Goal: Information Seeking & Learning: Check status

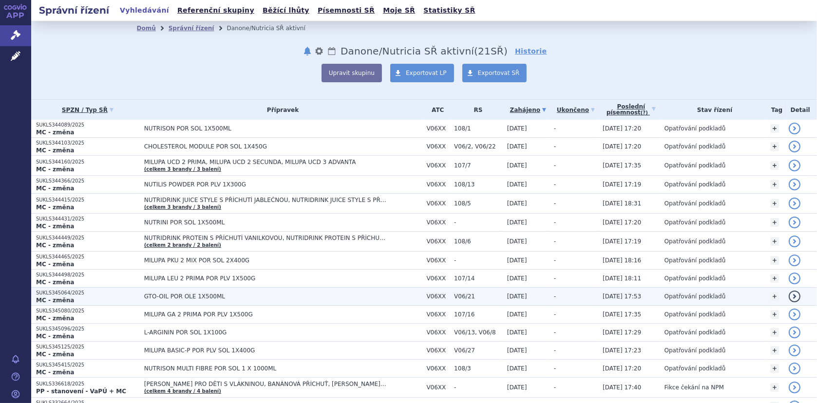
click at [142, 291] on td "GTO-OIL POR OLE 1X500ML" at bounding box center [280, 297] width 283 height 18
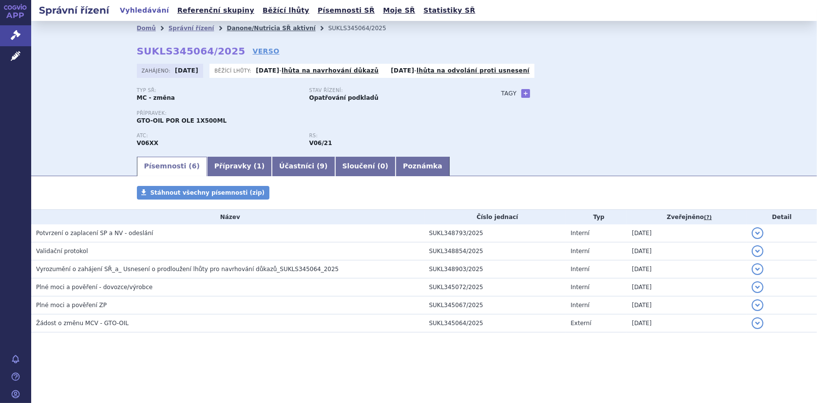
click at [259, 25] on link "Danone/Nutricia SŘ aktivní" at bounding box center [271, 28] width 89 height 7
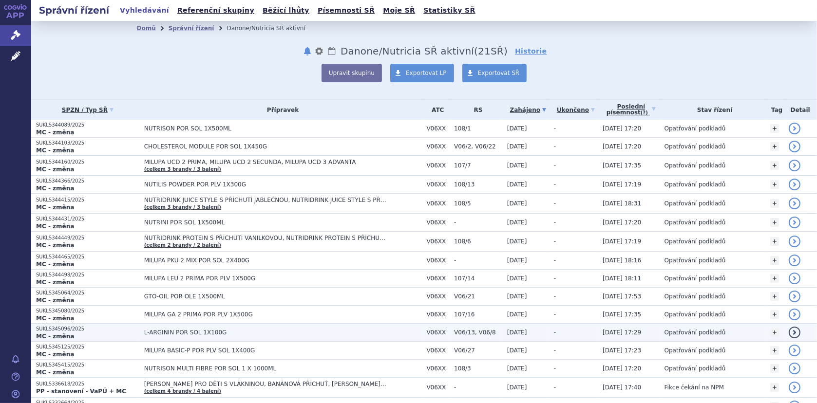
click at [157, 329] on span "L-ARGININ POR SOL 1X100G" at bounding box center [266, 332] width 244 height 7
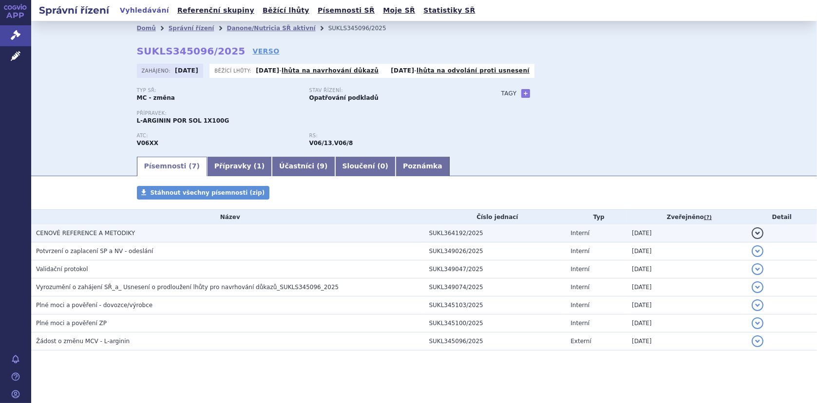
click at [95, 231] on span "CENOVÉ REFERENCE A METODIKY" at bounding box center [85, 233] width 99 height 7
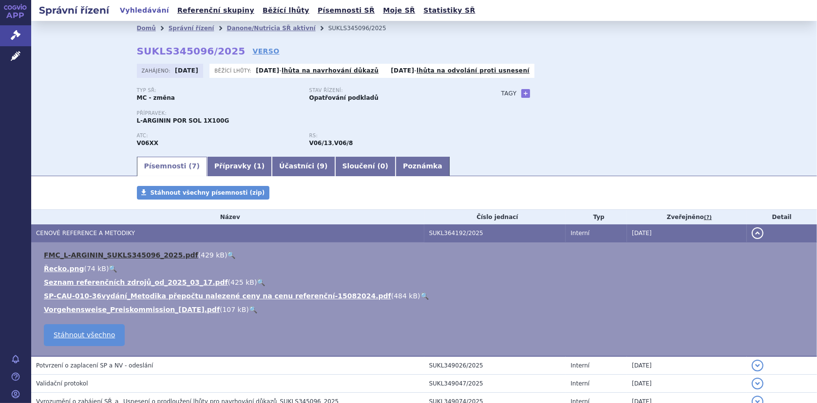
click at [119, 251] on link "FMC_L-ARGININ_SUKLS345096_2025.pdf" at bounding box center [121, 255] width 154 height 8
click at [227, 253] on link "🔍" at bounding box center [231, 255] width 8 height 8
drag, startPoint x: 224, startPoint y: 26, endPoint x: 231, endPoint y: 28, distance: 7.1
click at [227, 26] on link "Danone/Nutricia SŘ aktivní" at bounding box center [271, 28] width 89 height 7
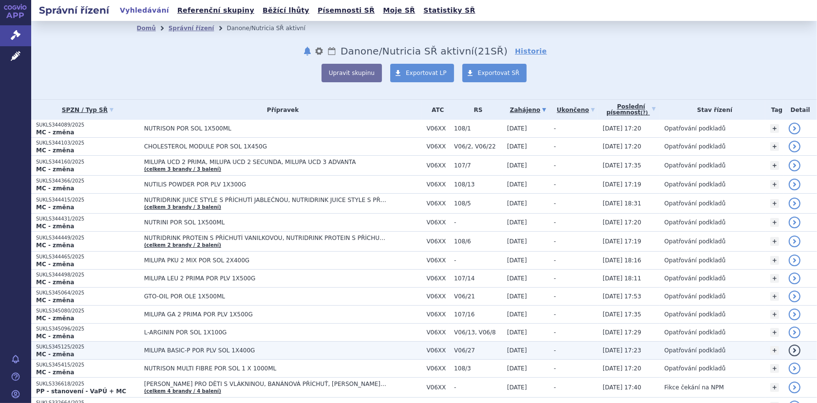
click at [191, 350] on span "MILUPA BASIC-P POR PLV SOL 1X400G" at bounding box center [266, 350] width 244 height 7
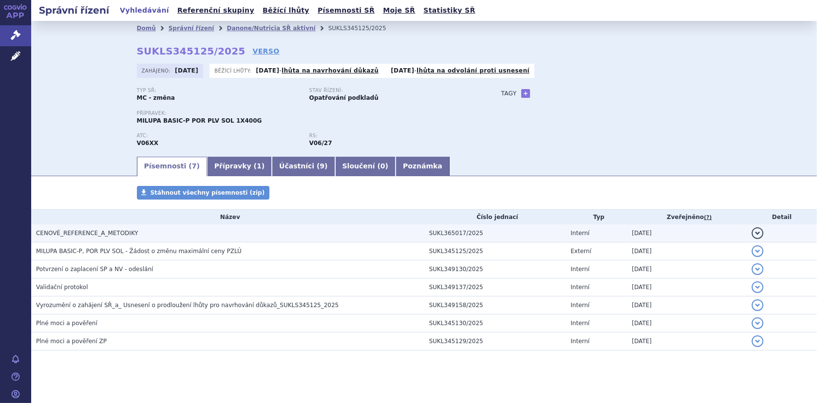
click at [99, 230] on span "CENOVÉ_REFERENCE_A_METODIKY" at bounding box center [87, 233] width 102 height 7
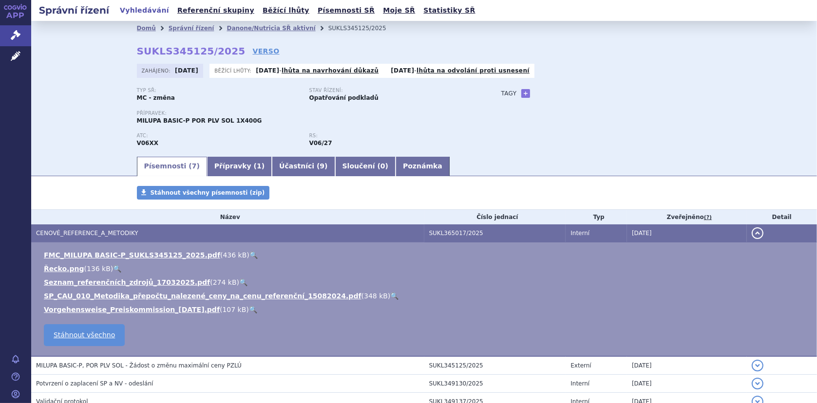
click at [249, 254] on link "🔍" at bounding box center [253, 255] width 8 height 8
drag, startPoint x: 250, startPoint y: 26, endPoint x: 259, endPoint y: 31, distance: 9.6
click at [250, 26] on link "Danone/Nutricia SŘ aktivní" at bounding box center [271, 28] width 89 height 7
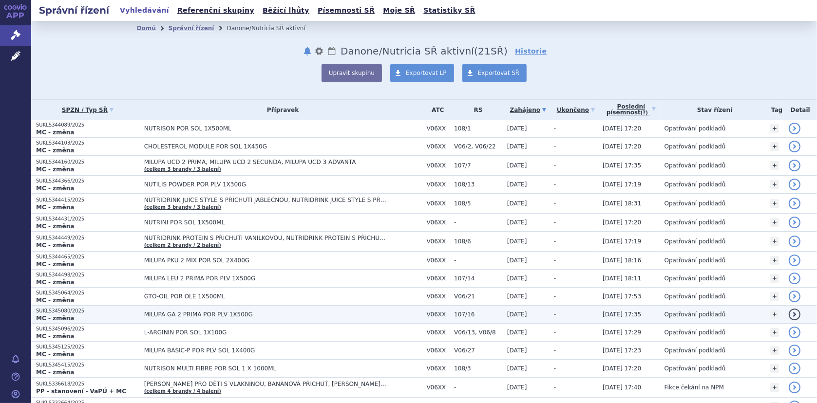
click at [184, 314] on span "MILUPA GA 2 PRIMA POR PLV 1X500G" at bounding box center [266, 314] width 244 height 7
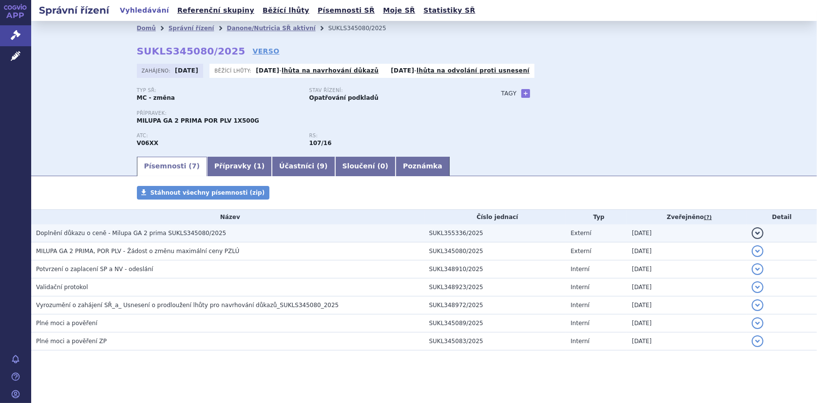
click at [111, 230] on span "Doplnění důkazu o ceně - Milupa GA 2 prima SUKLS345080/2025" at bounding box center [131, 233] width 190 height 7
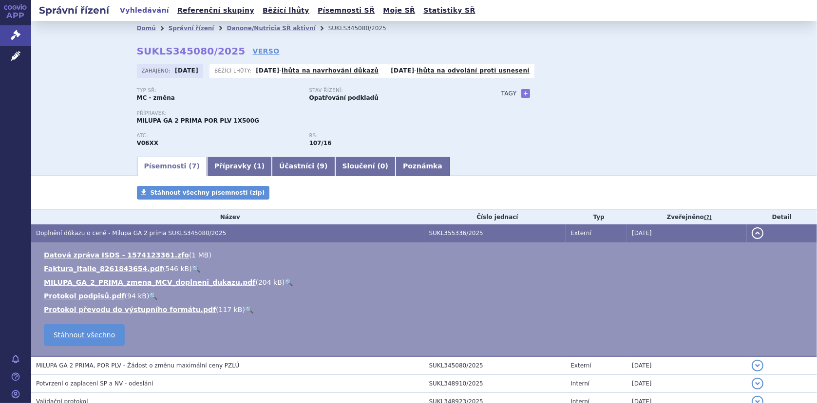
click at [163, 167] on link "Písemnosti ( 7 )" at bounding box center [172, 166] width 70 height 19
click at [246, 28] on link "Danone/Nutricia SŘ aktivní" at bounding box center [271, 28] width 89 height 7
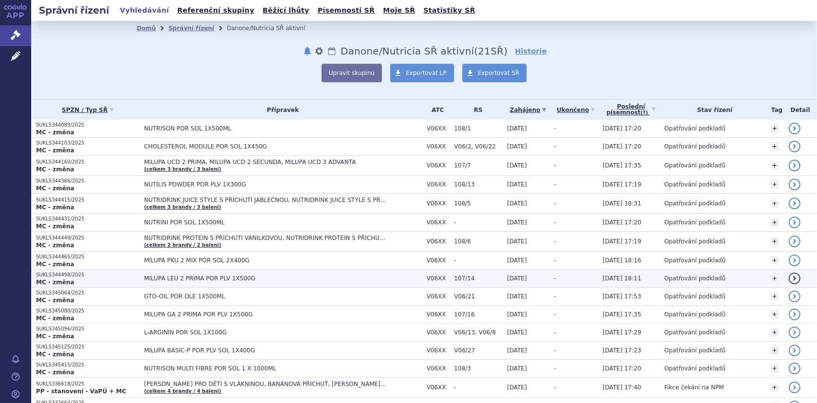
click at [178, 277] on span "MILUPA LEU 2 PRIMA POR PLV 1X500G" at bounding box center [266, 278] width 244 height 7
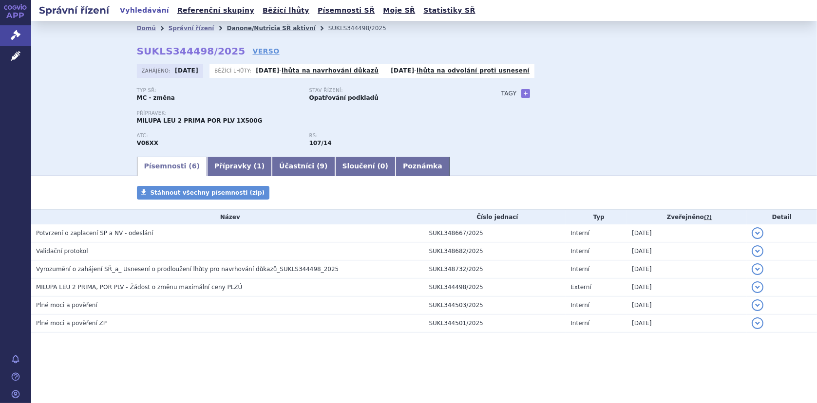
click at [275, 27] on link "Danone/Nutricia SŘ aktivní" at bounding box center [271, 28] width 89 height 7
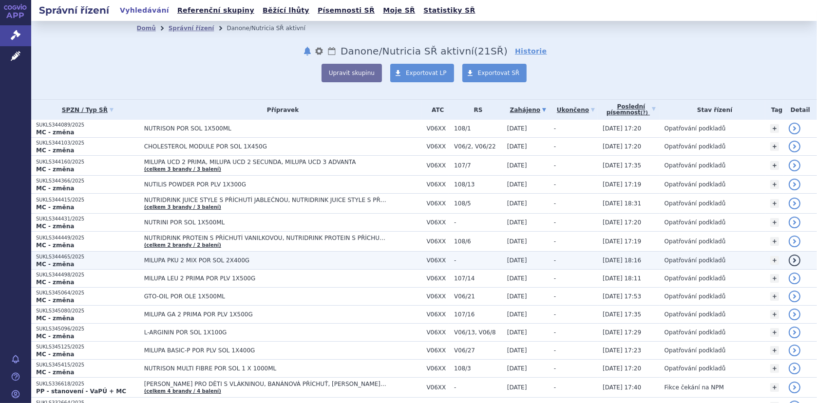
click at [188, 260] on span "MILUPA PKU 2 MIX POR SOL 2X400G" at bounding box center [266, 260] width 244 height 7
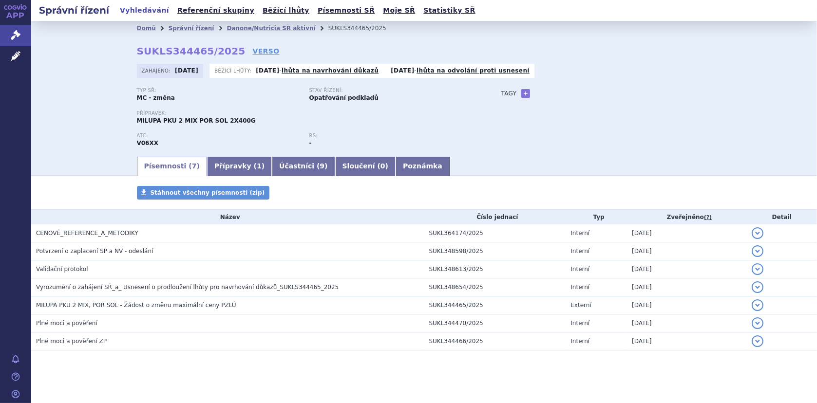
click at [116, 235] on span "CENOVÉ_REFERENCE_A_METODIKY" at bounding box center [87, 233] width 102 height 7
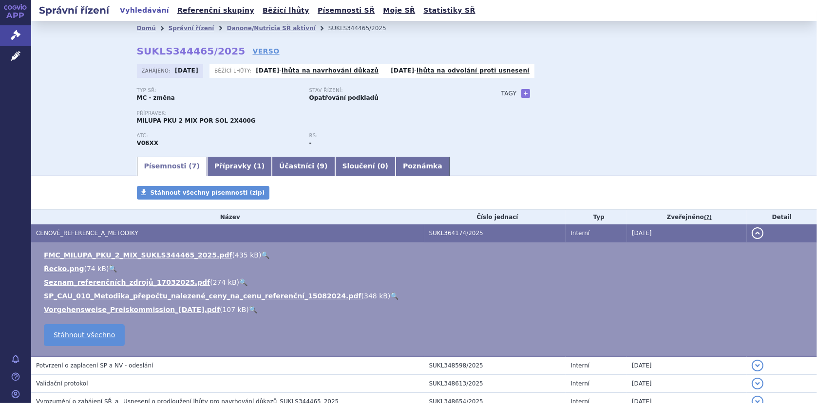
click at [261, 251] on link "🔍" at bounding box center [265, 255] width 8 height 8
drag, startPoint x: 243, startPoint y: 28, endPoint x: 269, endPoint y: 30, distance: 26.4
click at [243, 27] on link "Danone/Nutricia SŘ aktivní" at bounding box center [271, 28] width 89 height 7
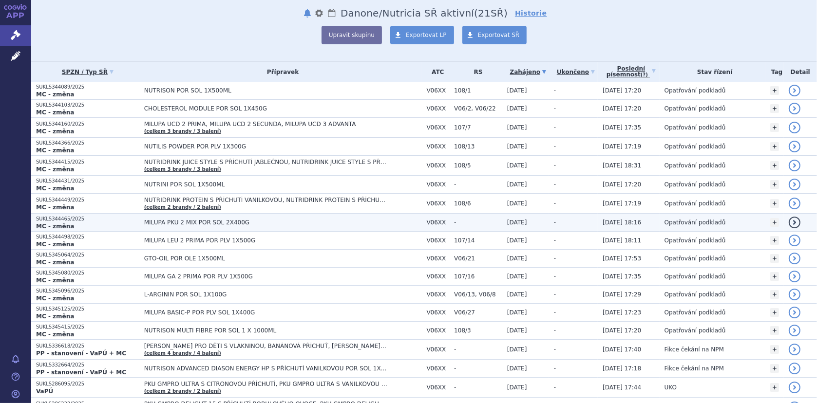
scroll to position [97, 0]
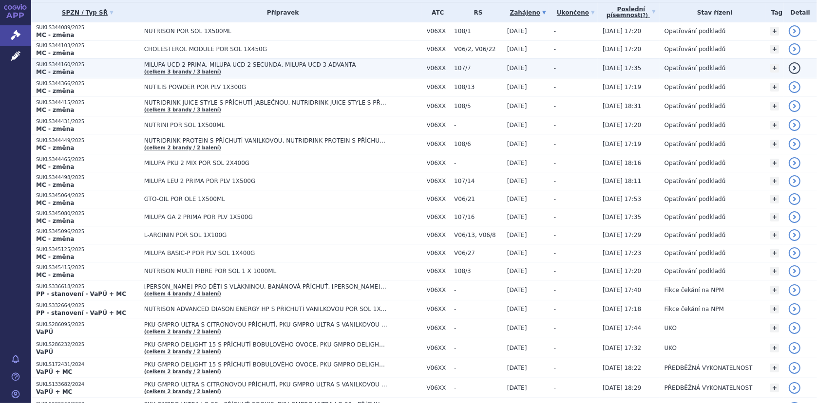
click at [219, 64] on span "MILUPA UCD 2 PRIMA, MILUPA UCD 2 SECUNDA, MILUPA UCD 3 ADVANTA" at bounding box center [266, 64] width 244 height 7
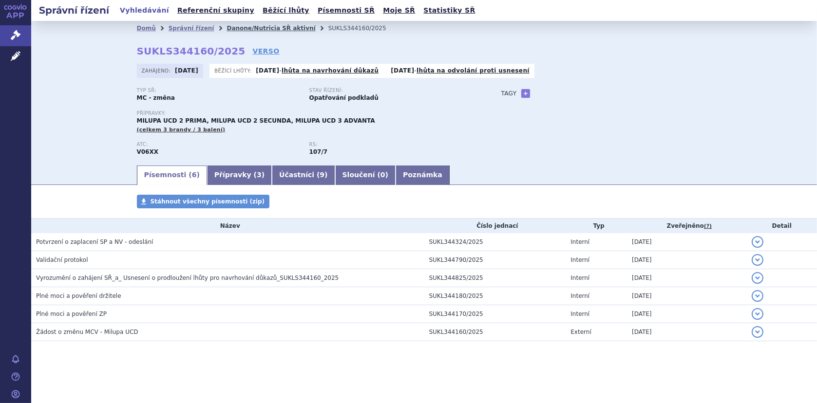
click at [249, 25] on link "Danone/Nutricia SŘ aktivní" at bounding box center [271, 28] width 89 height 7
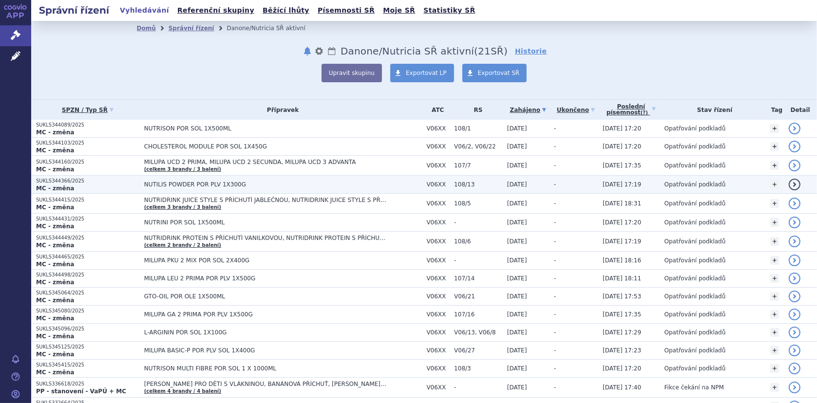
click at [168, 183] on span "NUTILIS POWDER POR PLV 1X300G" at bounding box center [266, 184] width 244 height 7
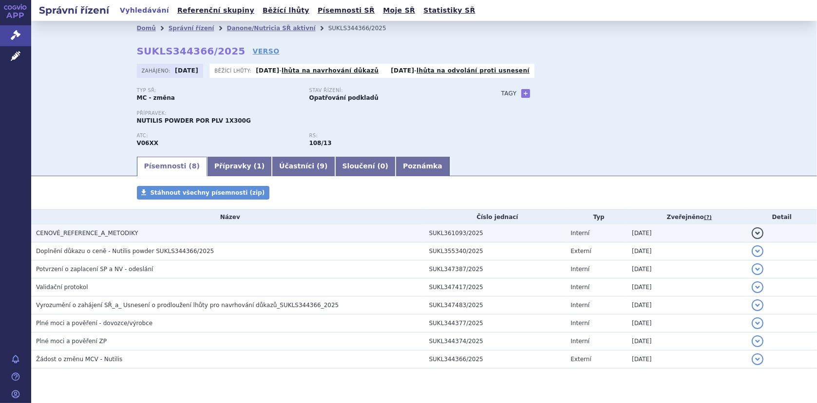
click at [111, 234] on span "CENOVÉ_REFERENCE_A_METODIKY" at bounding box center [87, 233] width 102 height 7
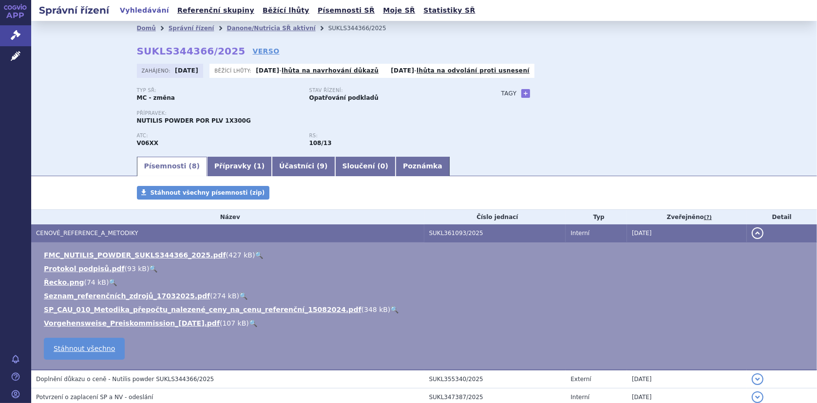
click at [255, 255] on link "🔍" at bounding box center [259, 255] width 8 height 8
drag, startPoint x: 266, startPoint y: 28, endPoint x: 276, endPoint y: 28, distance: 9.7
click at [266, 28] on link "Danone/Nutricia SŘ aktivní" at bounding box center [271, 28] width 89 height 7
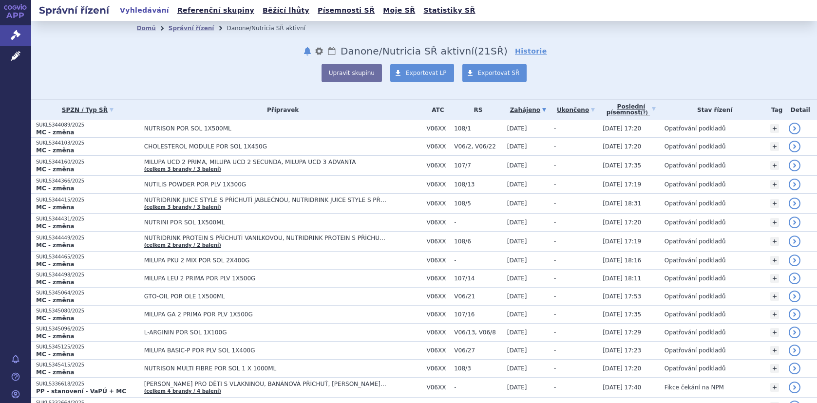
click at [209, 198] on span "NUTRIDRINK JUICE STYLE S PŘÍCHUTÍ JABLEČNOU, NUTRIDRINK JUICE STYLE S PŘÍCHUTÍ …" at bounding box center [266, 200] width 244 height 7
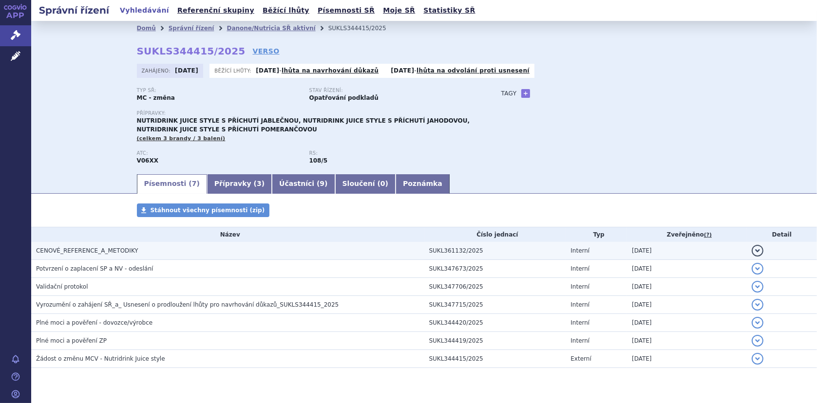
click at [86, 249] on span "CENOVÉ_REFERENCE_A_METODIKY" at bounding box center [87, 250] width 102 height 7
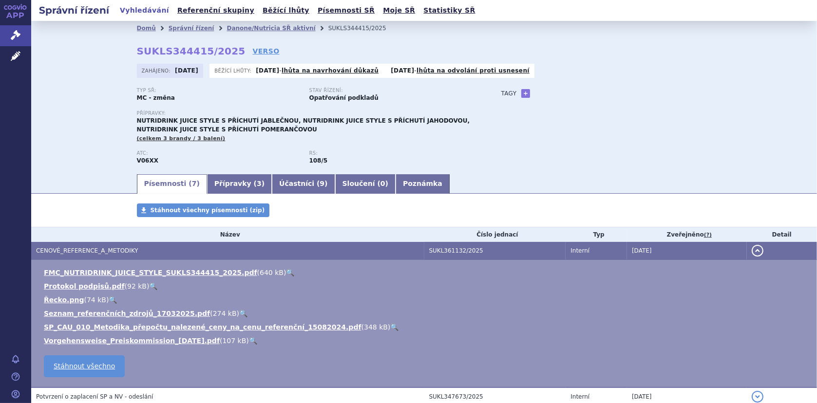
click at [286, 271] on link "🔍" at bounding box center [290, 273] width 8 height 8
click at [119, 312] on link "Seznam_referenčních_zdrojů_17032025.pdf" at bounding box center [127, 314] width 166 height 8
click at [98, 313] on link "Seznam_referenčních_zdrojů_17032025.pdf" at bounding box center [127, 314] width 166 height 8
